Goal: Information Seeking & Learning: Learn about a topic

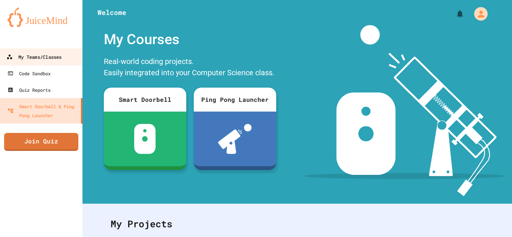
click at [63, 52] on link "My Teams/Classes" at bounding box center [41, 56] width 85 height 17
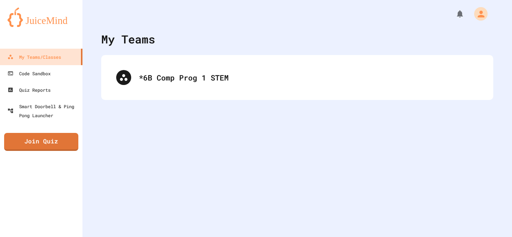
click at [223, 93] on div "*6B Comp Prog 1 STEM" at bounding box center [297, 77] width 392 height 45
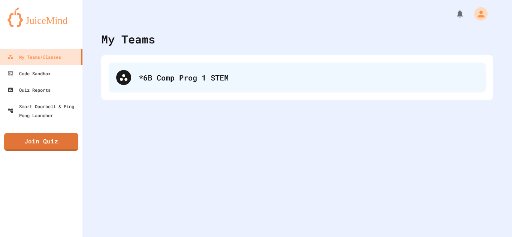
click at [215, 87] on div "*6B Comp Prog 1 STEM" at bounding box center [297, 78] width 377 height 30
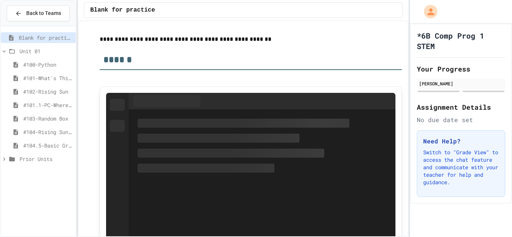
click at [52, 144] on span "#104.5-Basic Graphics Review" at bounding box center [47, 146] width 49 height 8
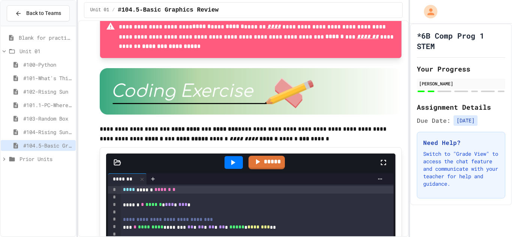
scroll to position [1415, 0]
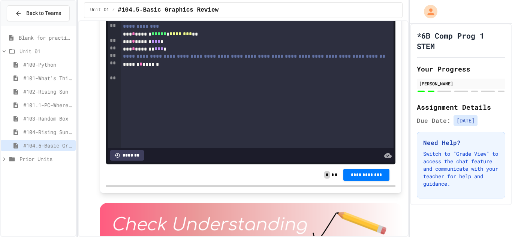
scroll to position [1708, 0]
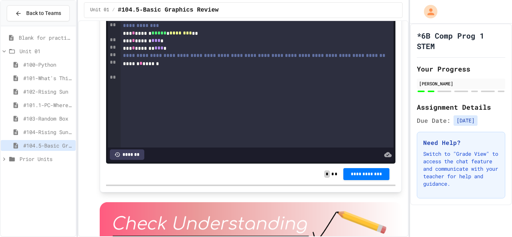
click at [196, 37] on div "*** * ****** ***** * ******** **" at bounding box center [257, 33] width 273 height 7
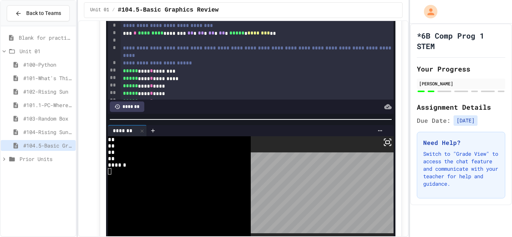
scroll to position [1601, 0]
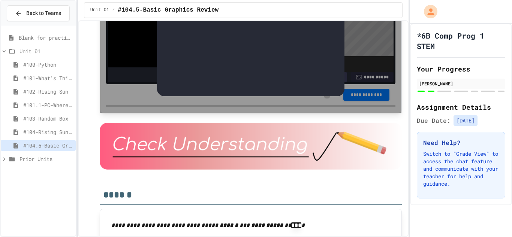
scroll to position [1786, 0]
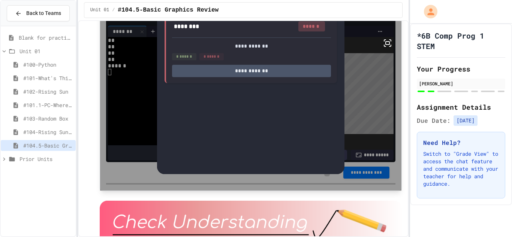
scroll to position [1707, 0]
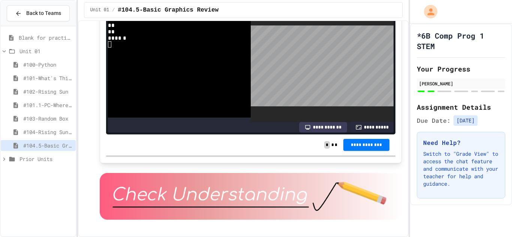
scroll to position [1737, 0]
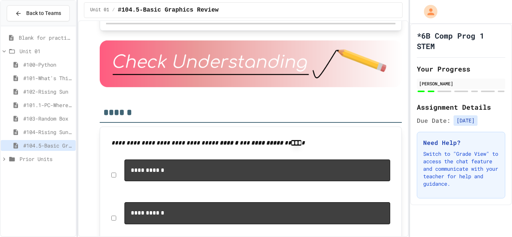
scroll to position [1869, 0]
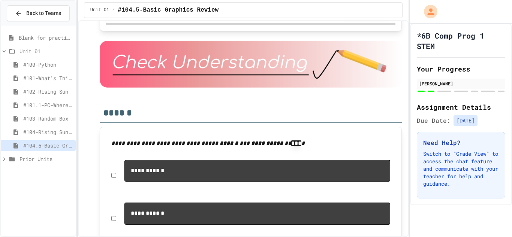
click at [373, 18] on button "**********" at bounding box center [366, 12] width 46 height 12
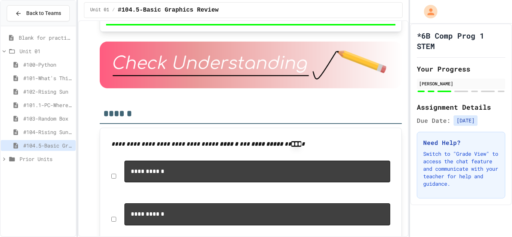
scroll to position [1869, 0]
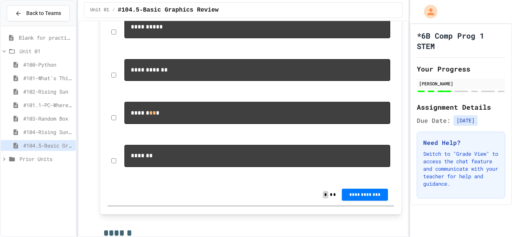
scroll to position [2141, 0]
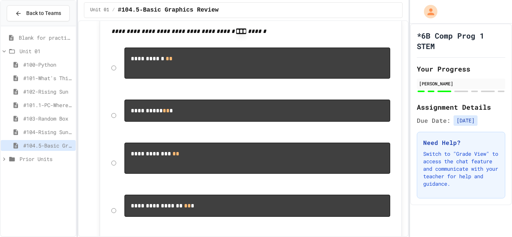
scroll to position [2380, 0]
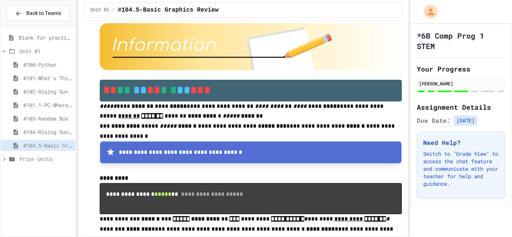
scroll to position [2633, 0]
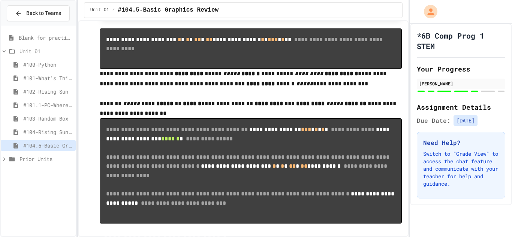
scroll to position [2901, 0]
